Goal: Information Seeking & Learning: Learn about a topic

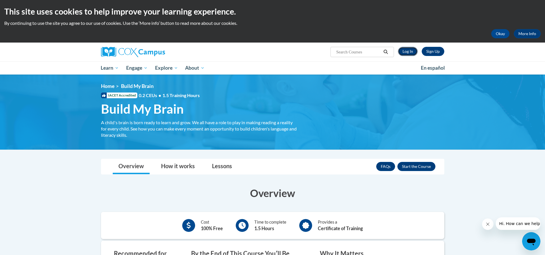
click at [404, 53] on link "Log In" at bounding box center [408, 51] width 20 height 9
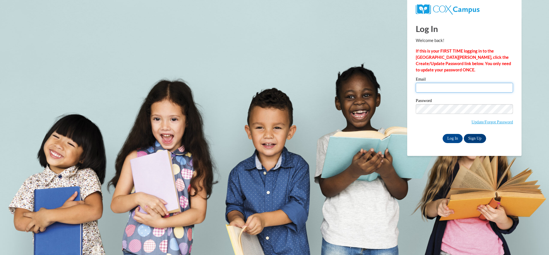
click at [462, 88] on input "Email" at bounding box center [464, 88] width 97 height 10
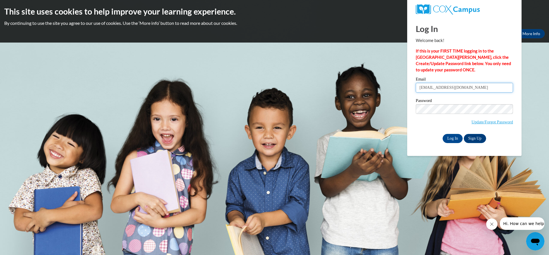
type input "pmartin25@student.gsu.edu"
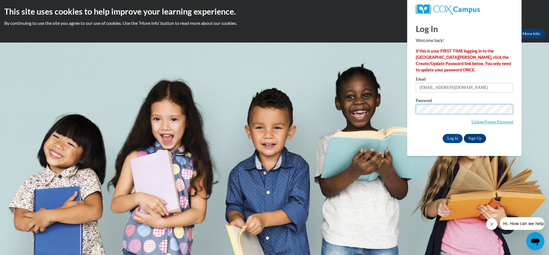
click at [443, 134] on input "Log In" at bounding box center [453, 138] width 20 height 9
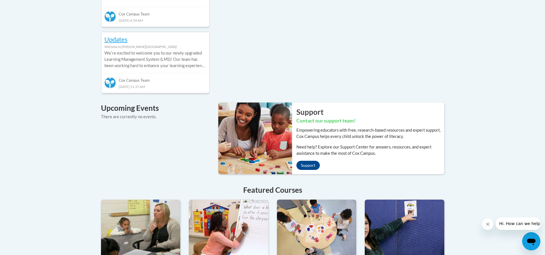
scroll to position [343, 0]
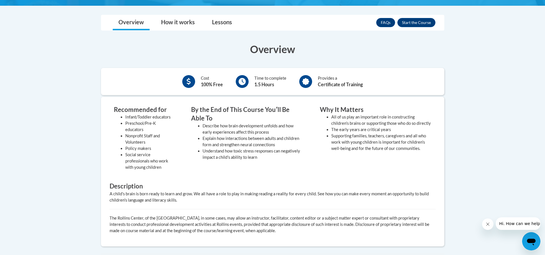
scroll to position [105, 0]
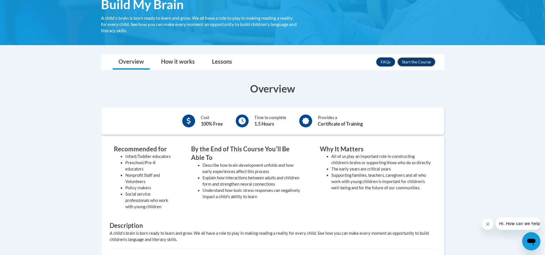
click at [419, 61] on button "Enroll" at bounding box center [416, 61] width 38 height 9
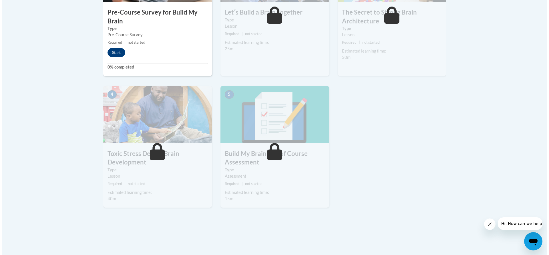
scroll to position [257, 0]
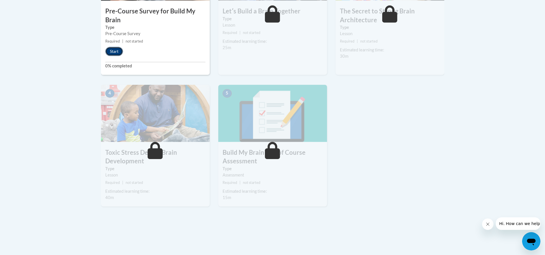
click at [113, 53] on button "Start" at bounding box center [114, 51] width 18 height 9
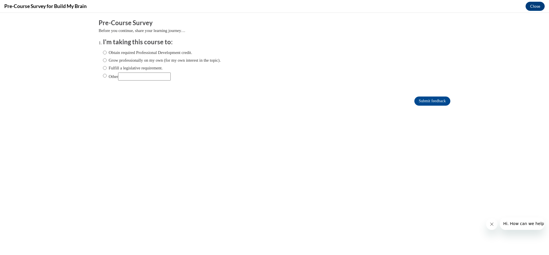
scroll to position [0, 0]
click at [156, 61] on label "Grow professionally on my own (for my own interest in the topic)." at bounding box center [162, 60] width 118 height 6
click at [107, 61] on input "Grow professionally on my own (for my own interest in the topic)." at bounding box center [105, 60] width 4 height 6
radio input "true"
click at [417, 102] on input "Submit feedback" at bounding box center [432, 101] width 36 height 9
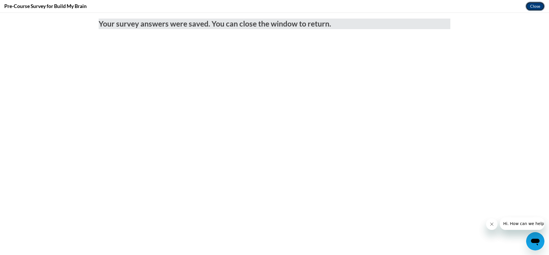
click at [536, 4] on button "Close" at bounding box center [535, 6] width 19 height 9
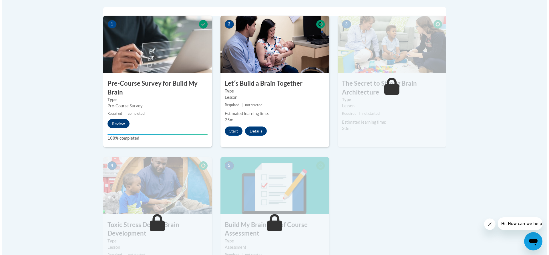
scroll to position [172, 0]
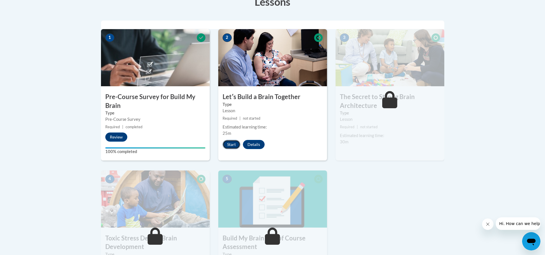
click at [230, 146] on button "Start" at bounding box center [231, 144] width 18 height 9
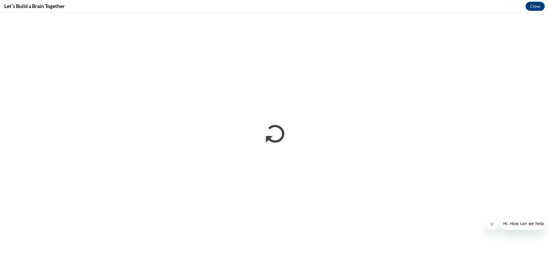
scroll to position [0, 0]
click at [489, 224] on icon "Close message from company" at bounding box center [491, 224] width 5 height 5
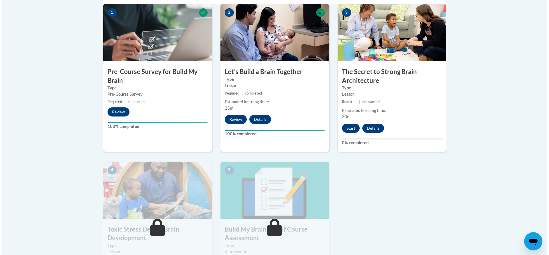
scroll to position [200, 0]
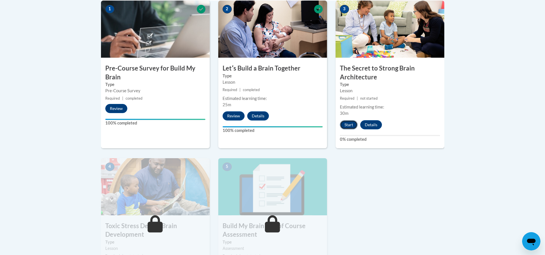
click at [349, 126] on button "Start" at bounding box center [349, 124] width 18 height 9
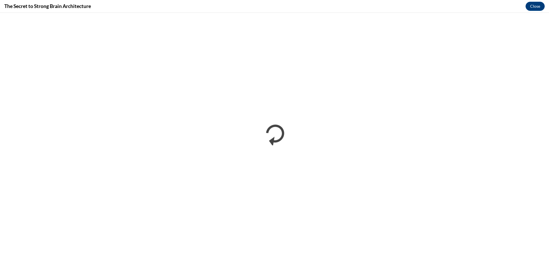
scroll to position [0, 0]
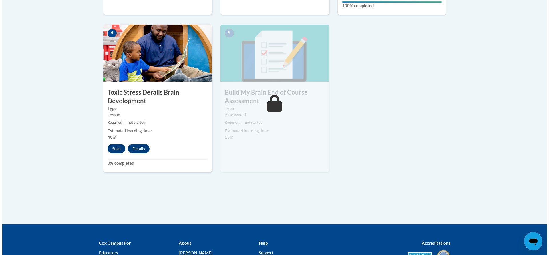
scroll to position [372, 0]
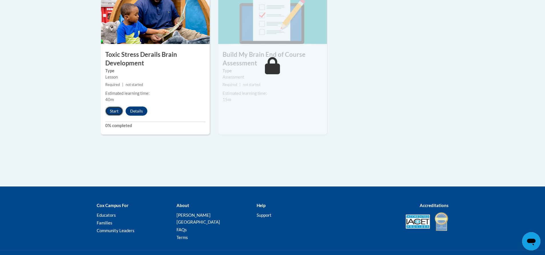
click at [115, 110] on button "Start" at bounding box center [114, 111] width 18 height 9
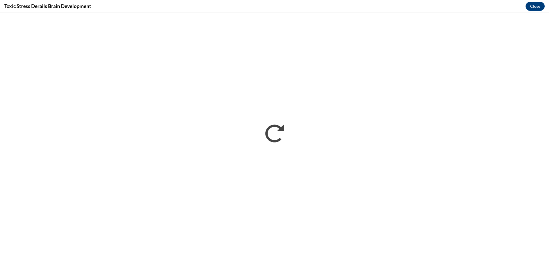
scroll to position [0, 0]
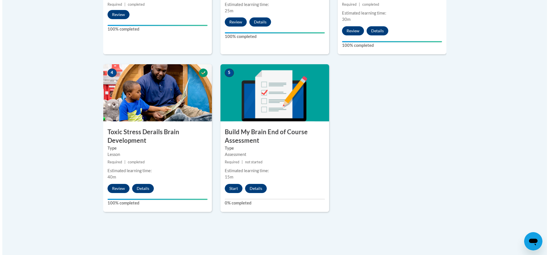
scroll to position [397, 0]
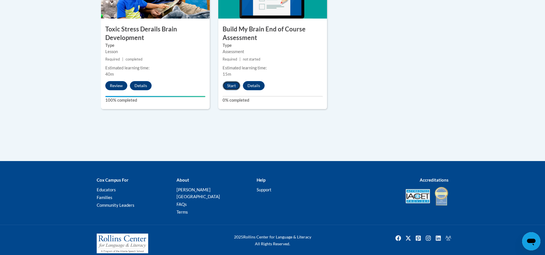
click at [234, 88] on button "Start" at bounding box center [231, 85] width 18 height 9
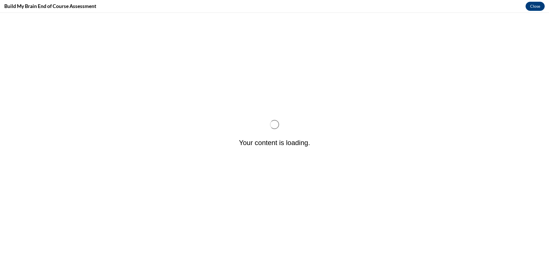
scroll to position [0, 0]
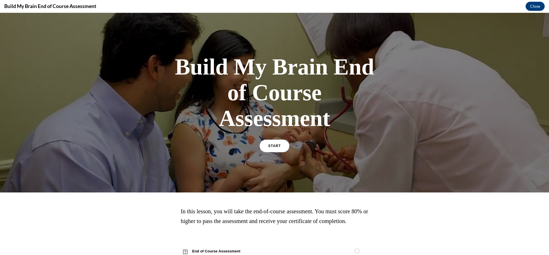
click at [281, 154] on div "START" at bounding box center [275, 148] width 30 height 17
click at [281, 149] on link "START" at bounding box center [274, 146] width 31 height 13
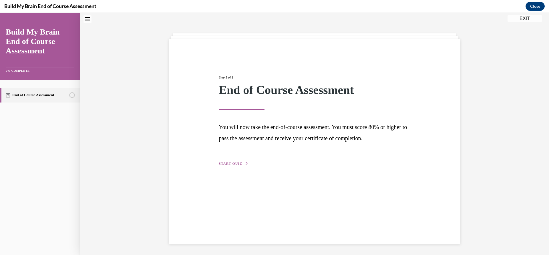
scroll to position [18, 0]
click at [228, 161] on button "START QUIZ" at bounding box center [234, 163] width 30 height 5
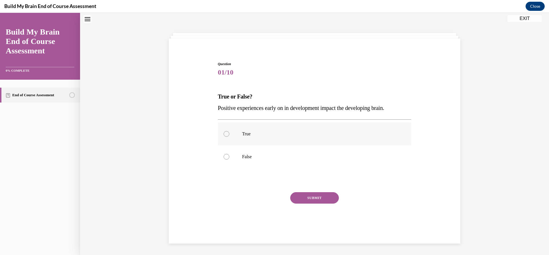
click at [263, 130] on label "True" at bounding box center [315, 134] width 194 height 23
click at [229, 131] on input "True" at bounding box center [227, 134] width 6 height 6
radio input "true"
click at [309, 200] on button "SUBMIT" at bounding box center [314, 197] width 49 height 11
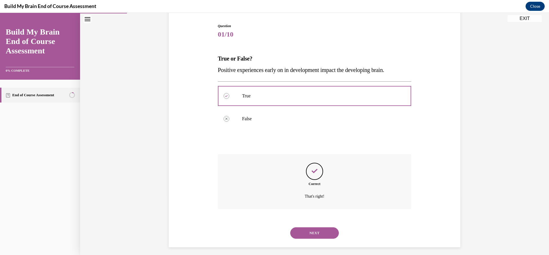
scroll to position [60, 0]
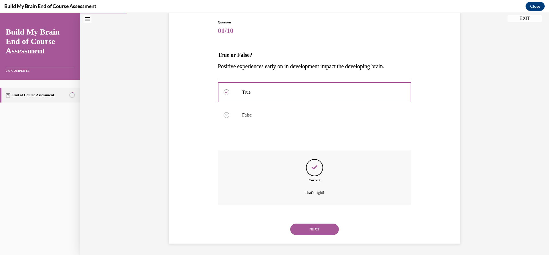
click at [319, 225] on button "NEXT" at bounding box center [314, 229] width 49 height 11
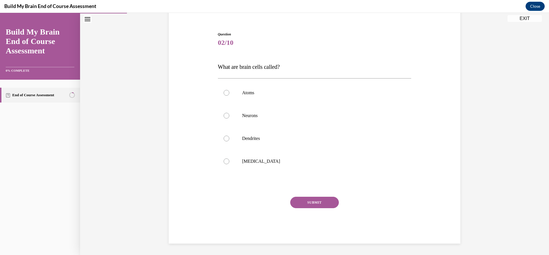
scroll to position [18, 0]
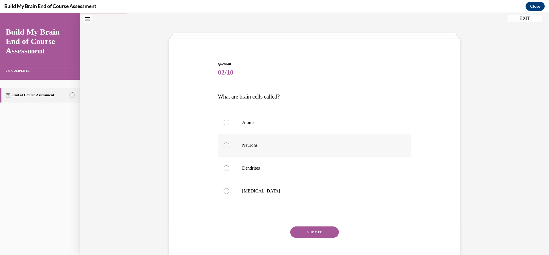
click at [264, 149] on label "Neurons" at bounding box center [315, 145] width 194 height 23
click at [229, 148] on input "Neurons" at bounding box center [227, 146] width 6 height 6
radio input "true"
click at [297, 225] on div "Question 02/10 What are brain cells called? Atoms Neurons Dendrites Grey matter…" at bounding box center [315, 167] width 194 height 212
click at [298, 230] on button "SUBMIT" at bounding box center [314, 232] width 49 height 11
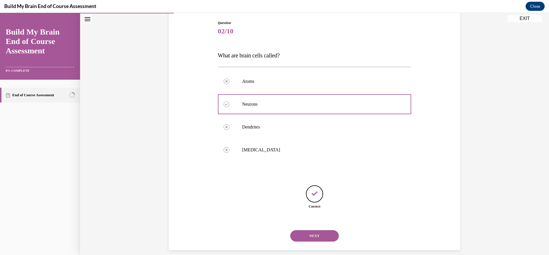
scroll to position [66, 0]
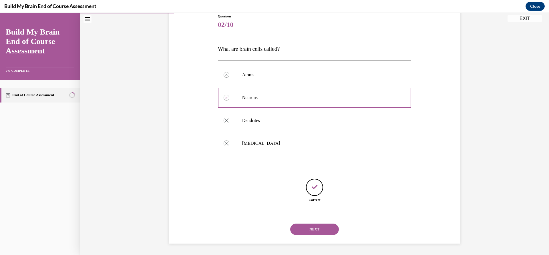
click at [305, 229] on button "NEXT" at bounding box center [314, 229] width 49 height 11
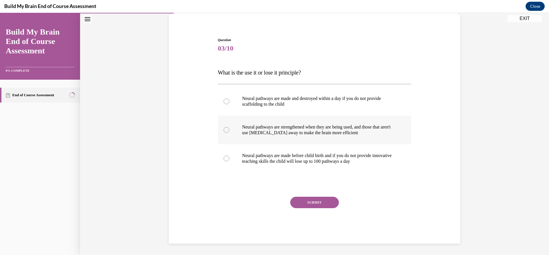
click at [291, 132] on p "Neural pathways are strengthened when they are being used, and those that aren'…" at bounding box center [319, 129] width 155 height 11
click at [229, 132] on input "Neural pathways are strengthened when they are being used, and those that aren'…" at bounding box center [227, 130] width 6 height 6
radio input "true"
click at [300, 198] on button "SUBMIT" at bounding box center [314, 202] width 49 height 11
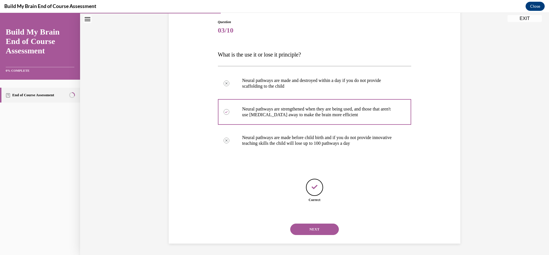
click at [315, 233] on button "NEXT" at bounding box center [314, 229] width 49 height 11
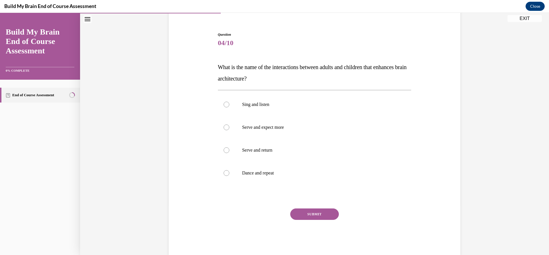
scroll to position [53, 0]
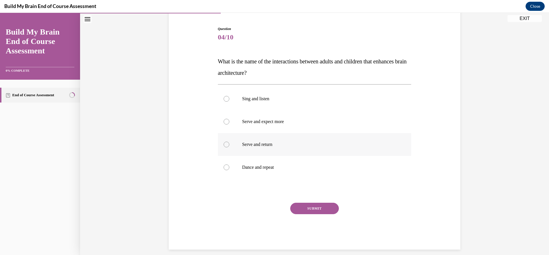
click at [298, 144] on p "Serve and return" at bounding box center [319, 145] width 155 height 6
click at [229, 144] on input "Serve and return" at bounding box center [227, 145] width 6 height 6
radio input "true"
click at [294, 210] on button "SUBMIT" at bounding box center [314, 208] width 49 height 11
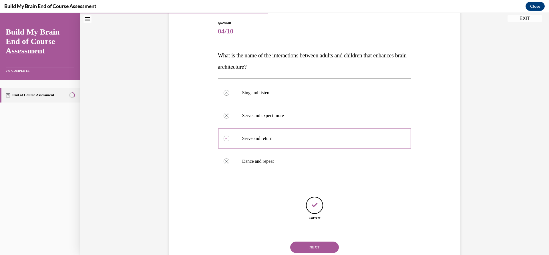
scroll to position [77, 0]
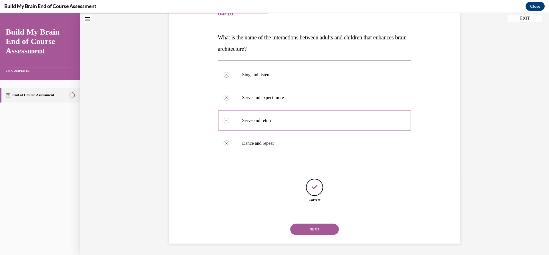
click at [323, 228] on button "NEXT" at bounding box center [314, 229] width 49 height 11
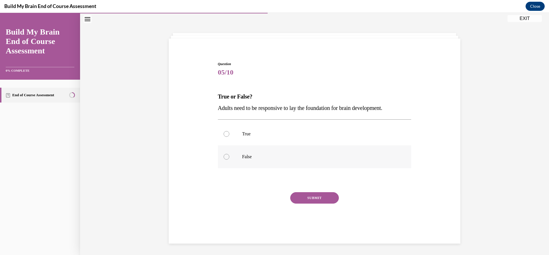
click at [323, 148] on label "False" at bounding box center [315, 157] width 194 height 23
click at [229, 154] on input "False" at bounding box center [227, 157] width 6 height 6
radio input "true"
click at [322, 141] on label "True" at bounding box center [315, 134] width 194 height 23
click at [229, 137] on input "True" at bounding box center [227, 134] width 6 height 6
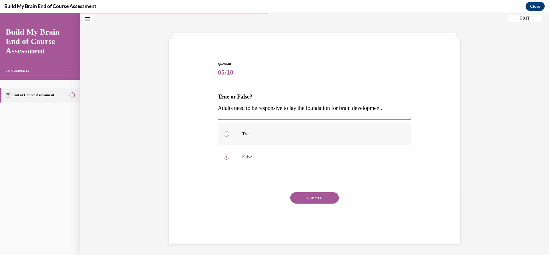
radio input "true"
click at [329, 197] on button "SUBMIT" at bounding box center [314, 197] width 49 height 11
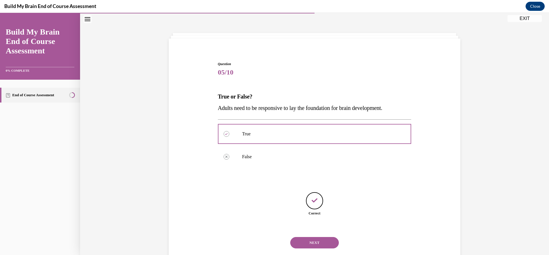
scroll to position [31, 0]
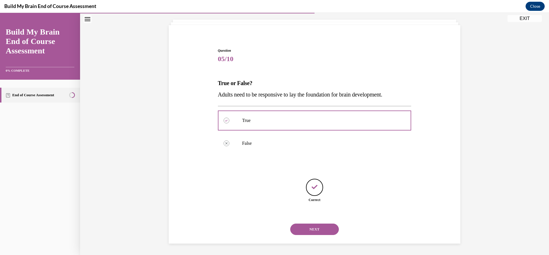
click at [307, 230] on button "NEXT" at bounding box center [314, 229] width 49 height 11
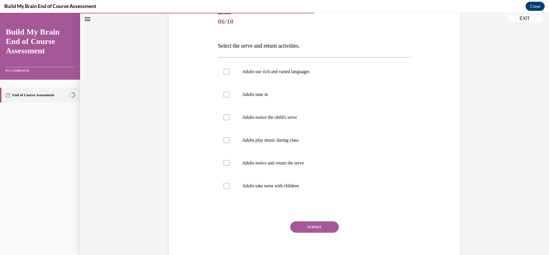
scroll to position [59, 0]
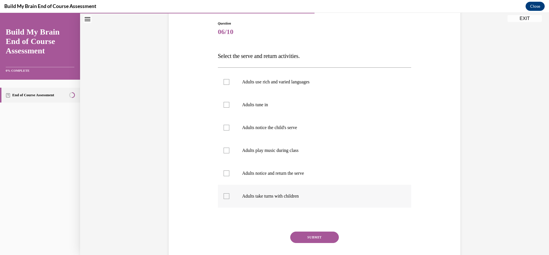
click at [283, 194] on p "Adults take turns with children" at bounding box center [319, 197] width 155 height 6
click at [229, 194] on input "Adults take turns with children" at bounding box center [227, 197] width 6 height 6
checkbox input "true"
click at [289, 177] on label "Adults notice and return the serve" at bounding box center [315, 173] width 194 height 23
click at [229, 176] on input "Adults notice and return the serve" at bounding box center [227, 174] width 6 height 6
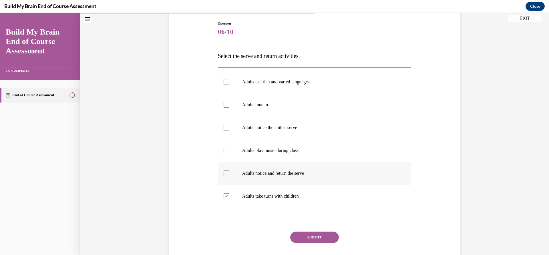
checkbox input "true"
click at [292, 135] on label "Adults notice the child's serve" at bounding box center [315, 127] width 194 height 23
click at [229, 131] on input "Adults notice the child's serve" at bounding box center [227, 128] width 6 height 6
checkbox input "true"
click at [287, 108] on label "Adults tune in" at bounding box center [315, 105] width 194 height 23
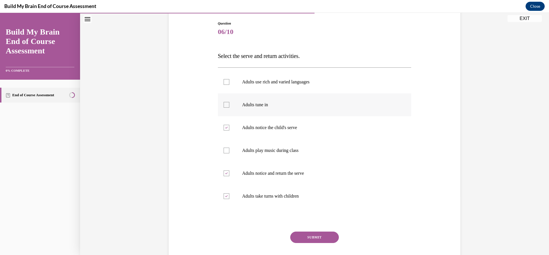
click at [229, 108] on input "Adults tune in" at bounding box center [227, 105] width 6 height 6
checkbox input "true"
click at [294, 90] on label "Adults use rich and varied languages" at bounding box center [315, 82] width 194 height 23
click at [229, 85] on input "Adults use rich and varied languages" at bounding box center [227, 82] width 6 height 6
checkbox input "true"
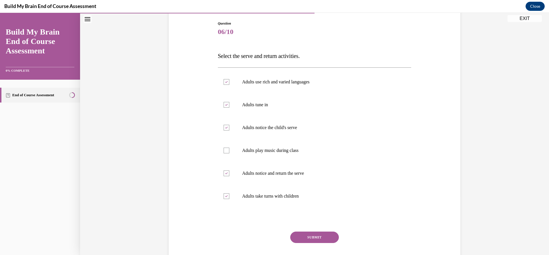
click at [300, 235] on button "SUBMIT" at bounding box center [314, 237] width 49 height 11
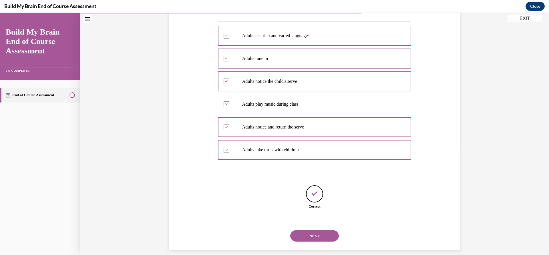
scroll to position [112, 0]
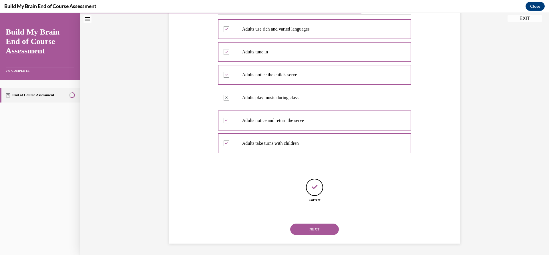
click at [313, 227] on button "NEXT" at bounding box center [314, 229] width 49 height 11
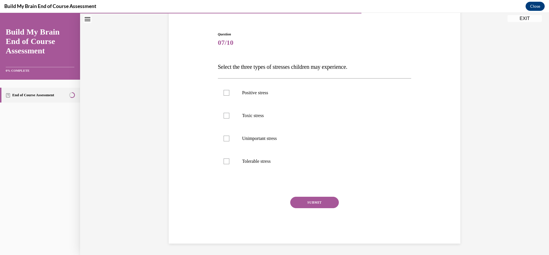
scroll to position [48, 0]
click at [283, 85] on label "Positive stress" at bounding box center [315, 92] width 194 height 23
click at [229, 90] on input "Positive stress" at bounding box center [227, 93] width 6 height 6
checkbox input "true"
click at [270, 127] on label "Toxic stress" at bounding box center [315, 115] width 194 height 23
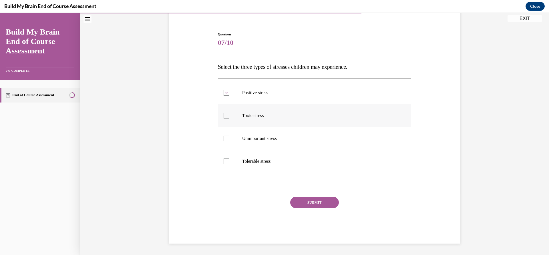
click at [229, 119] on input "Toxic stress" at bounding box center [227, 116] width 6 height 6
checkbox input "true"
click at [267, 160] on p "Tolerable stress" at bounding box center [319, 162] width 155 height 6
click at [229, 160] on input "Tolerable stress" at bounding box center [227, 162] width 6 height 6
checkbox input "true"
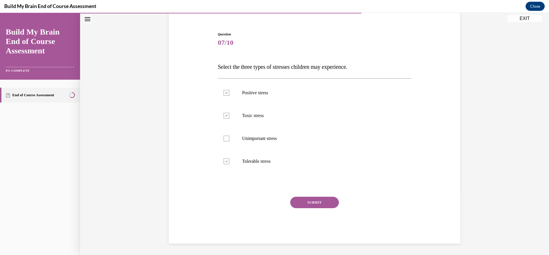
click at [309, 204] on button "SUBMIT" at bounding box center [314, 202] width 49 height 11
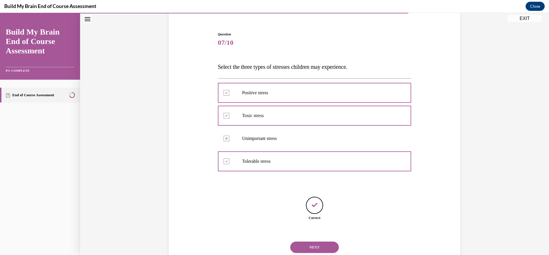
scroll to position [66, 0]
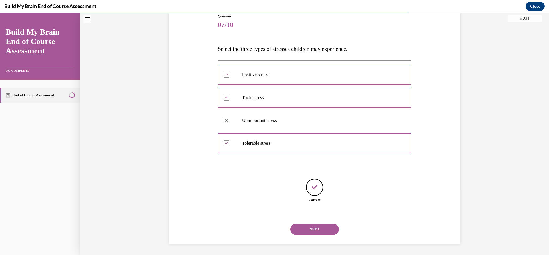
click at [303, 229] on button "NEXT" at bounding box center [314, 229] width 49 height 11
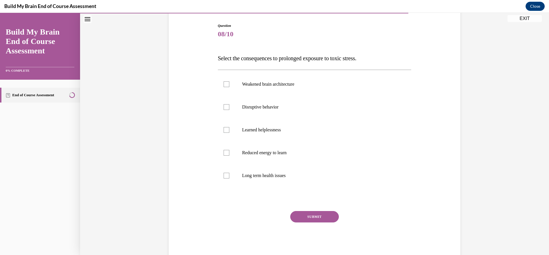
scroll to position [58, 0]
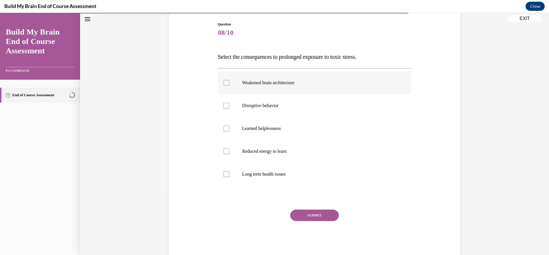
click at [342, 82] on p "Weakened brain architecture" at bounding box center [319, 83] width 155 height 6
click at [229, 82] on input "Weakened brain architecture" at bounding box center [227, 83] width 6 height 6
checkbox input "true"
drag, startPoint x: 305, startPoint y: 110, endPoint x: 303, endPoint y: 113, distance: 3.7
click at [304, 110] on label "Disruptive behavior" at bounding box center [315, 105] width 194 height 23
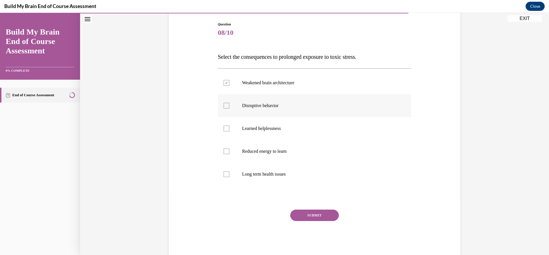
click at [229, 109] on input "Disruptive behavior" at bounding box center [227, 106] width 6 height 6
checkbox input "true"
click at [304, 140] on label "Learned helplessness" at bounding box center [315, 128] width 194 height 23
click at [229, 132] on input "Learned helplessness" at bounding box center [227, 129] width 6 height 6
checkbox input "true"
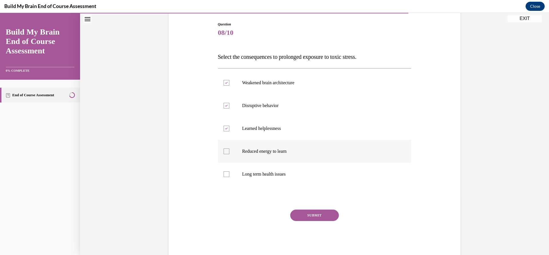
click at [307, 160] on label "Reduced energy to learn" at bounding box center [315, 151] width 194 height 23
click at [229, 154] on input "Reduced energy to learn" at bounding box center [227, 152] width 6 height 6
checkbox input "true"
click at [301, 176] on p "Long term health issues" at bounding box center [319, 175] width 155 height 6
click at [229, 176] on input "Long term health issues" at bounding box center [227, 175] width 6 height 6
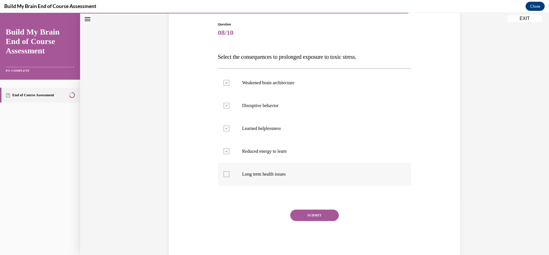
checkbox input "true"
click at [319, 212] on button "SUBMIT" at bounding box center [314, 215] width 49 height 11
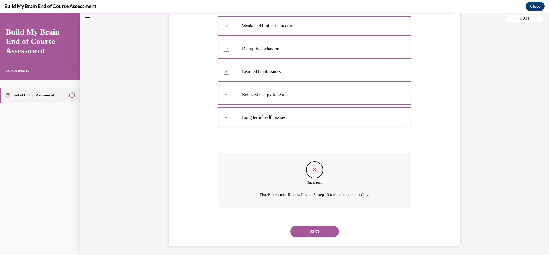
scroll to position [117, 0]
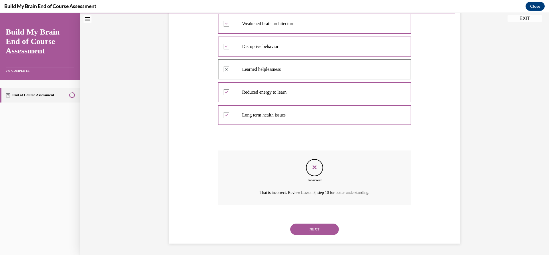
click at [316, 232] on button "NEXT" at bounding box center [314, 229] width 49 height 11
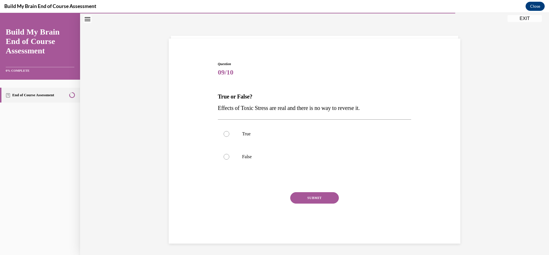
scroll to position [18, 0]
click at [288, 161] on label "False" at bounding box center [315, 157] width 194 height 23
click at [229, 160] on input "False" at bounding box center [227, 157] width 6 height 6
radio input "true"
click at [313, 192] on button "SUBMIT" at bounding box center [314, 197] width 49 height 11
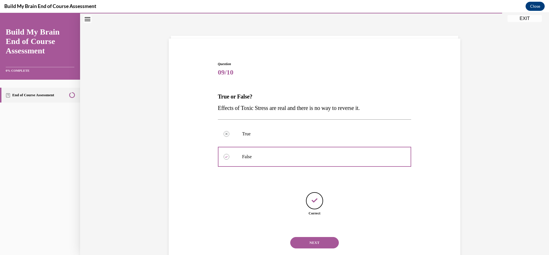
scroll to position [31, 0]
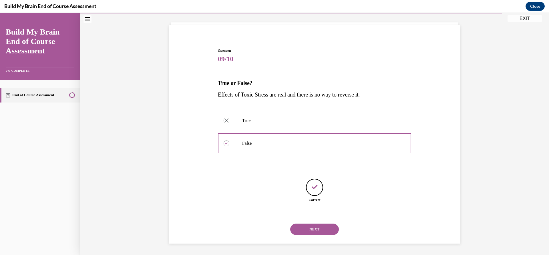
click at [305, 232] on button "NEXT" at bounding box center [314, 229] width 49 height 11
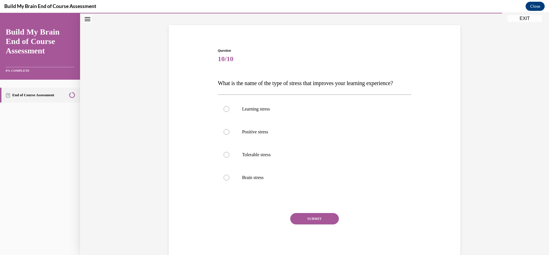
scroll to position [30, 0]
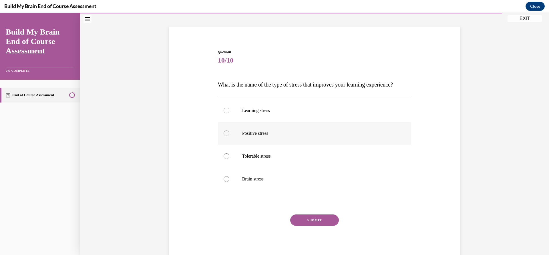
click at [257, 136] on p "Positive stress" at bounding box center [319, 134] width 155 height 6
click at [229, 136] on input "Positive stress" at bounding box center [227, 134] width 6 height 6
radio input "true"
click at [305, 226] on button "SUBMIT" at bounding box center [314, 220] width 49 height 11
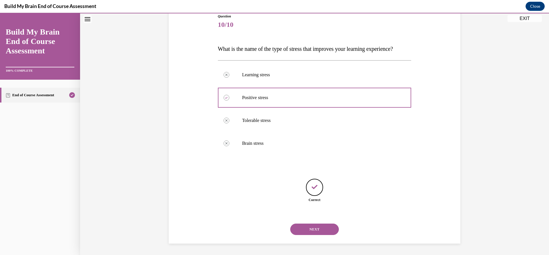
scroll to position [77, 0]
click at [313, 235] on button "NEXT" at bounding box center [314, 229] width 49 height 11
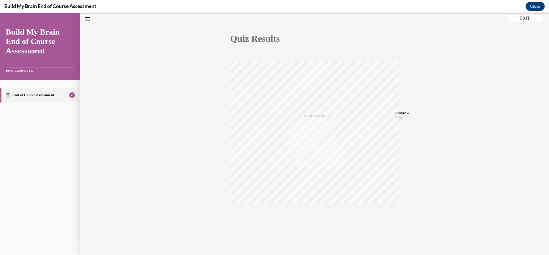
scroll to position [51, 0]
click at [528, 19] on button "EXIT" at bounding box center [525, 18] width 34 height 7
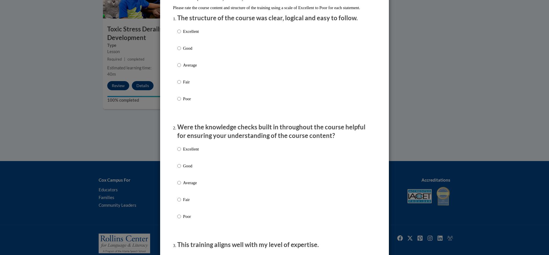
scroll to position [57, 0]
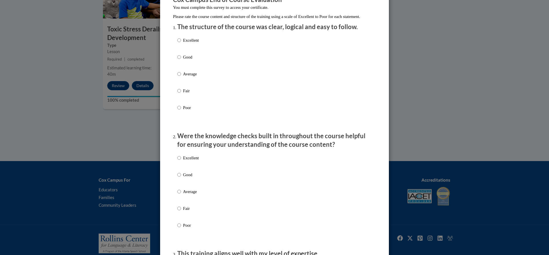
click at [190, 53] on label "Excellent" at bounding box center [187, 44] width 21 height 15
click at [181, 43] on input "Excellent" at bounding box center [179, 40] width 4 height 6
radio input "true"
click at [189, 60] on p "Good" at bounding box center [191, 57] width 16 height 6
click at [181, 60] on input "Good" at bounding box center [179, 57] width 4 height 6
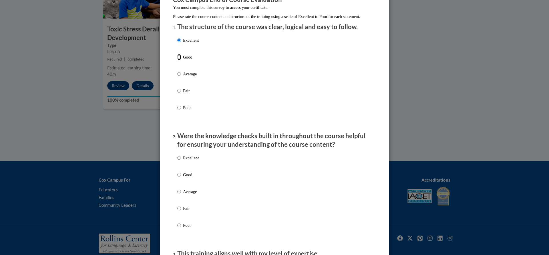
radio input "true"
click at [188, 178] on p "Good" at bounding box center [191, 175] width 16 height 6
click at [181, 178] on input "Good" at bounding box center [179, 175] width 4 height 6
radio input "true"
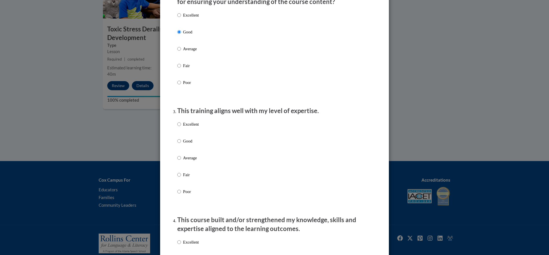
click at [189, 144] on div "Excellent Good Average Fair Poor" at bounding box center [187, 162] width 21 height 89
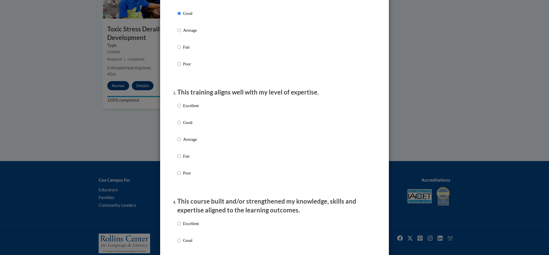
scroll to position [229, 0]
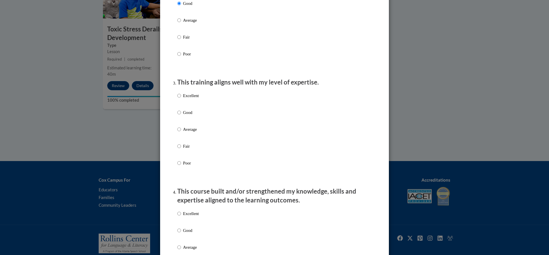
click at [185, 122] on label "Good" at bounding box center [187, 117] width 21 height 15
click at [181, 116] on input "Good" at bounding box center [179, 113] width 4 height 6
radio input "true"
click at [198, 236] on div "Excellent Good Average Fair Poor" at bounding box center [274, 254] width 194 height 93
click at [193, 234] on p "Good" at bounding box center [191, 231] width 16 height 6
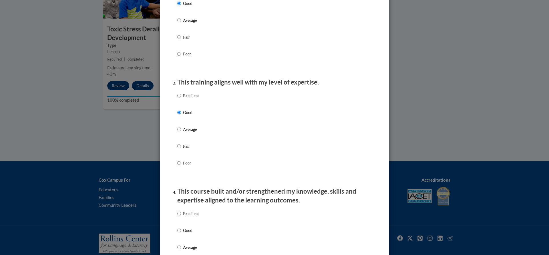
click at [181, 234] on input "Good" at bounding box center [179, 231] width 4 height 6
radio input "true"
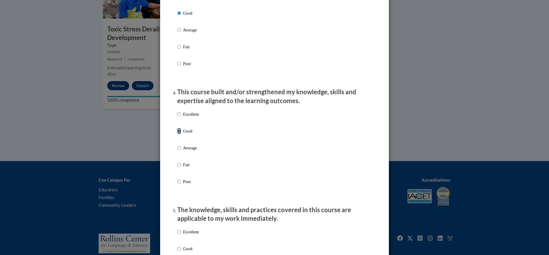
scroll to position [429, 0]
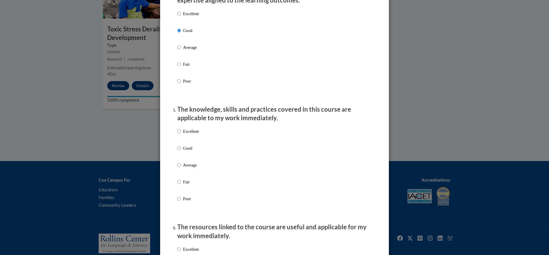
click at [188, 157] on label "Good" at bounding box center [187, 152] width 21 height 15
click at [181, 152] on input "Good" at bounding box center [179, 148] width 4 height 6
radio input "true"
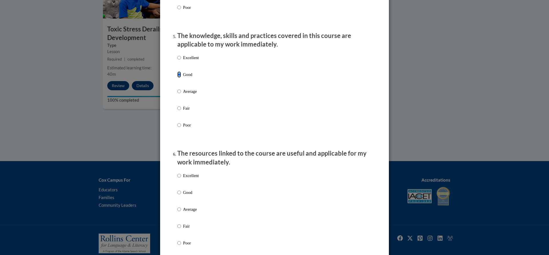
scroll to position [572, 0]
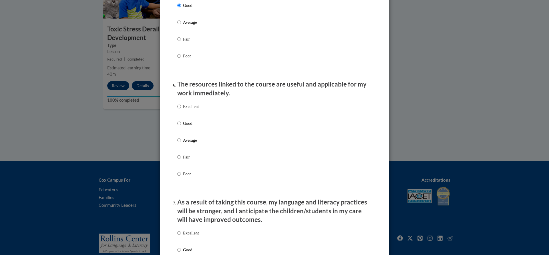
click at [186, 127] on p "Good" at bounding box center [191, 123] width 16 height 6
click at [181, 127] on input "Good" at bounding box center [179, 123] width 4 height 6
radio input "true"
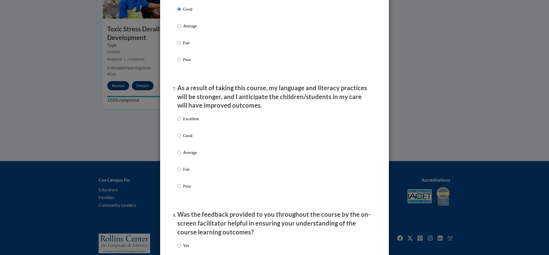
click at [186, 144] on label "Good" at bounding box center [187, 140] width 21 height 15
click at [181, 139] on input "Good" at bounding box center [179, 136] width 4 height 6
radio input "true"
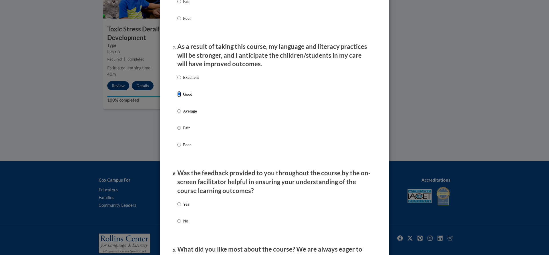
scroll to position [829, 0]
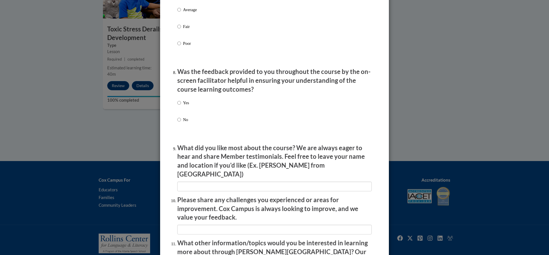
click at [184, 111] on label "Yes" at bounding box center [183, 107] width 12 height 15
click at [181, 106] on input "Yes" at bounding box center [179, 103] width 4 height 6
radio input "true"
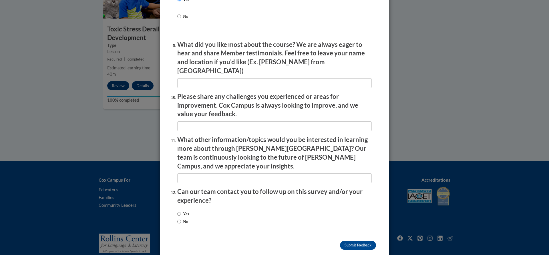
click at [189, 219] on span "No" at bounding box center [183, 222] width 12 height 6
click at [178, 219] on input "No" at bounding box center [179, 222] width 4 height 6
radio input "true"
click at [340, 241] on input "Submit feedback" at bounding box center [358, 245] width 36 height 9
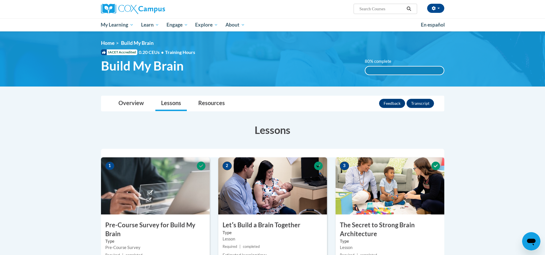
scroll to position [0, 0]
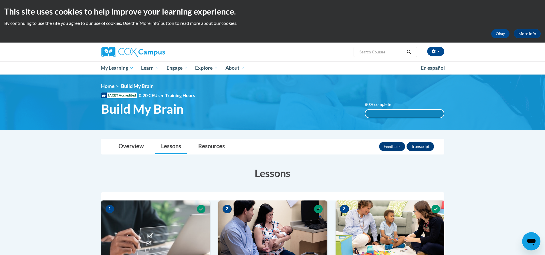
click at [398, 109] on div "80% complete 80% complete 0.001%" at bounding box center [404, 110] width 88 height 17
drag, startPoint x: 244, startPoint y: 112, endPoint x: 225, endPoint y: 112, distance: 18.9
click at [244, 112] on h1 "Build My Brain" at bounding box center [229, 109] width 264 height 15
click at [203, 146] on link "Resources" at bounding box center [211, 146] width 38 height 15
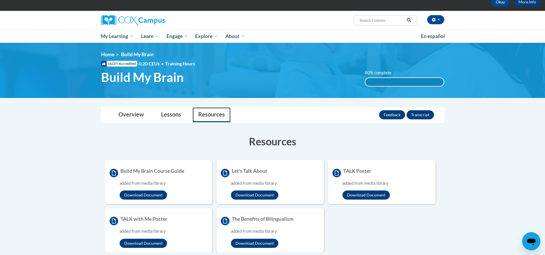
scroll to position [29, 0]
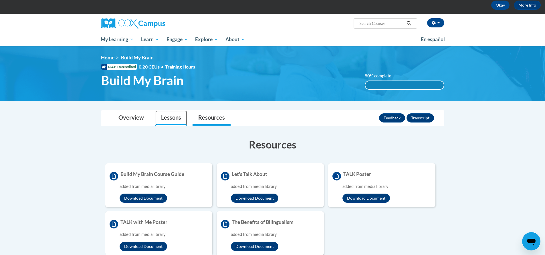
click at [165, 118] on link "Lessons" at bounding box center [170, 118] width 31 height 15
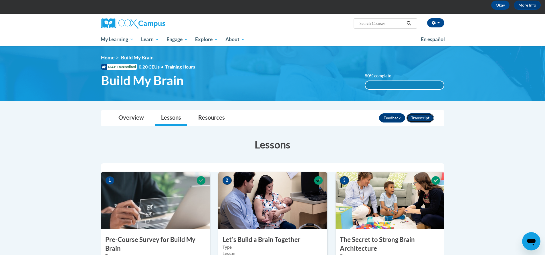
click at [420, 122] on button "Transcript" at bounding box center [419, 118] width 27 height 9
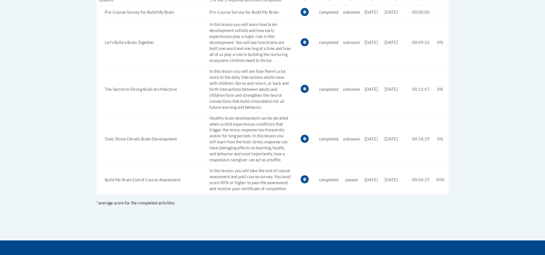
scroll to position [58, 0]
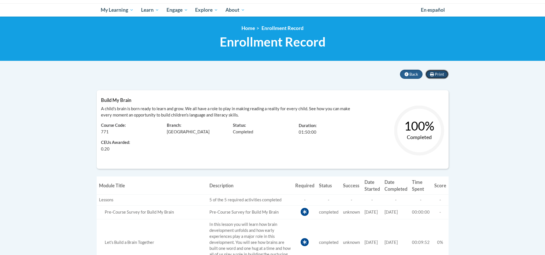
click at [433, 72] on icon at bounding box center [432, 74] width 4 height 4
